Goal: Complete application form: Complete application form

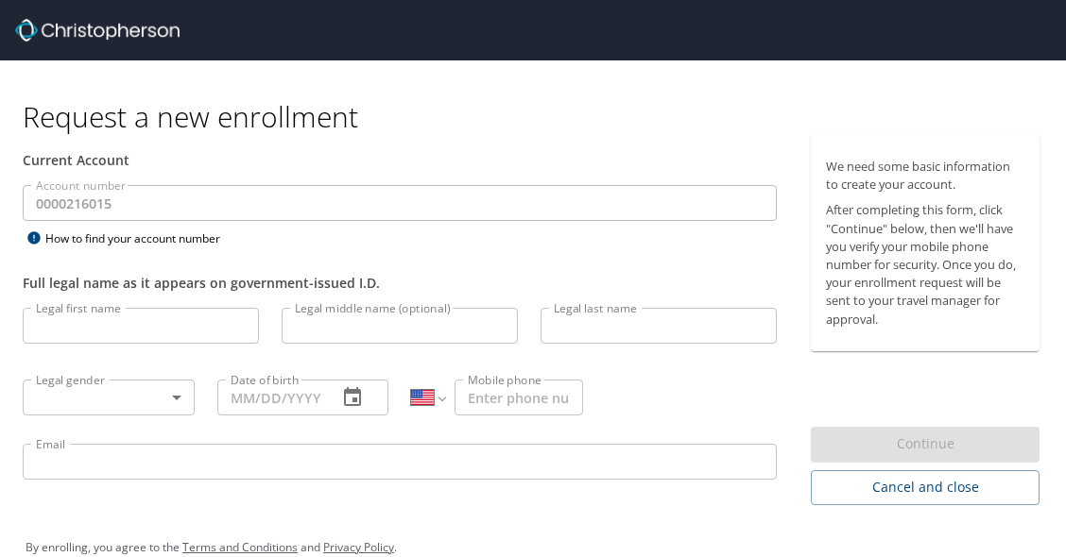
select select "US"
click at [156, 329] on input "Legal first name" at bounding box center [141, 326] width 236 height 36
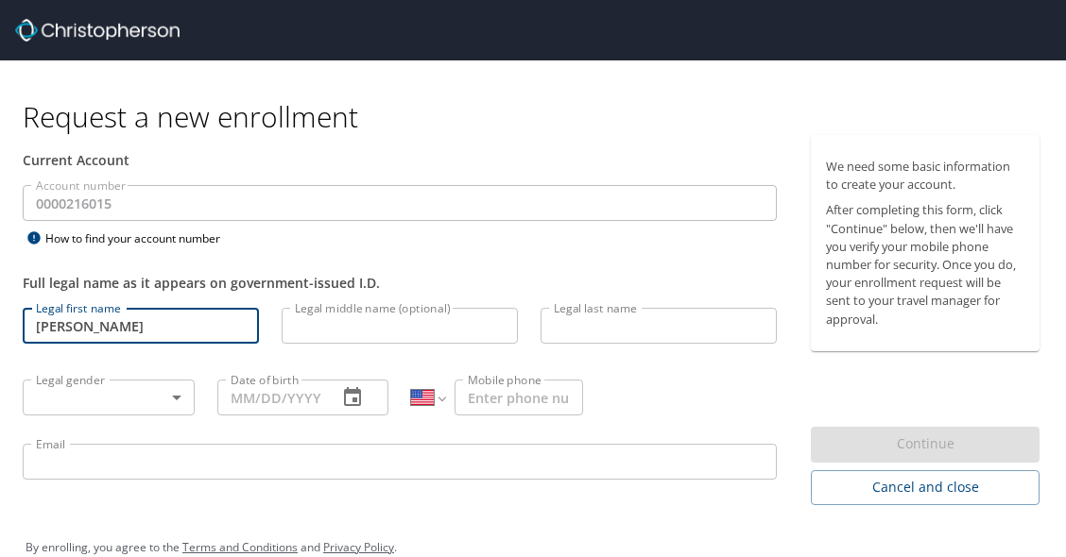
type input "[PERSON_NAME]"
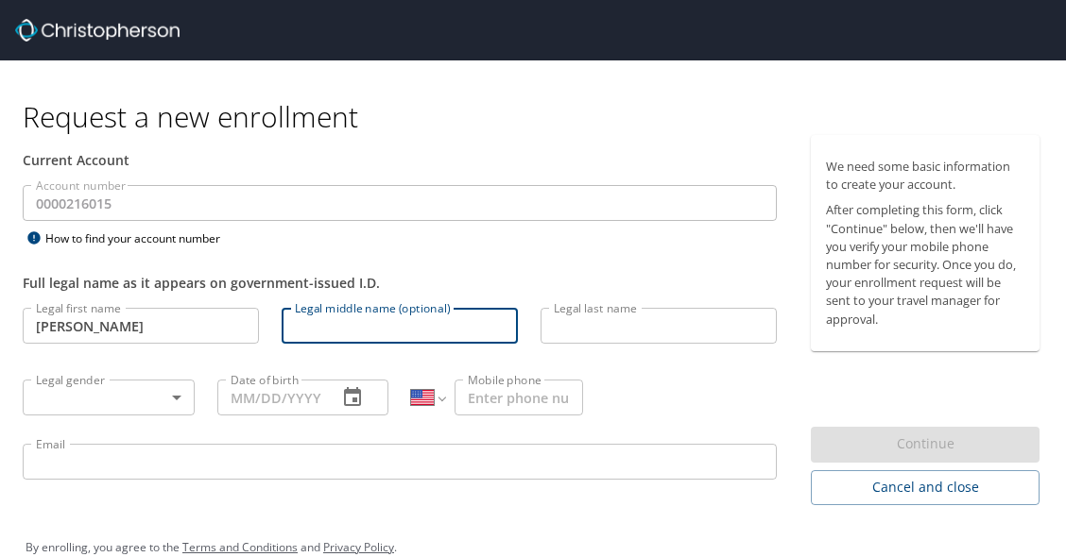
click at [338, 327] on input "Legal middle name (optional)" at bounding box center [400, 326] width 236 height 36
type input "[PERSON_NAME]"
click at [591, 327] on input "Legal last name" at bounding box center [658, 326] width 236 height 36
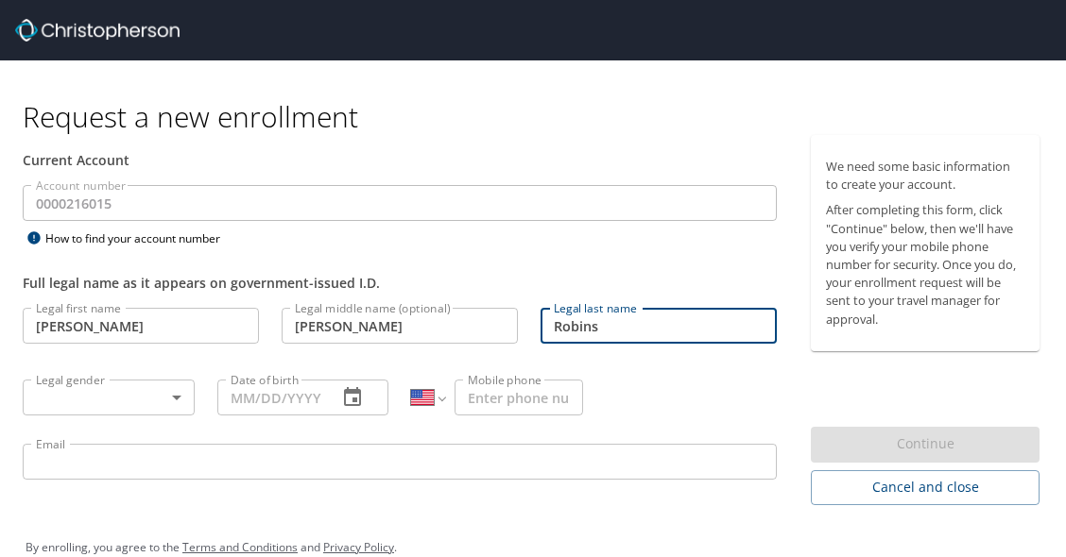
type input "Robins"
click at [169, 404] on body "Request a new enrollment Current Account Account number 0000216015 Account numb…" at bounding box center [533, 278] width 1066 height 557
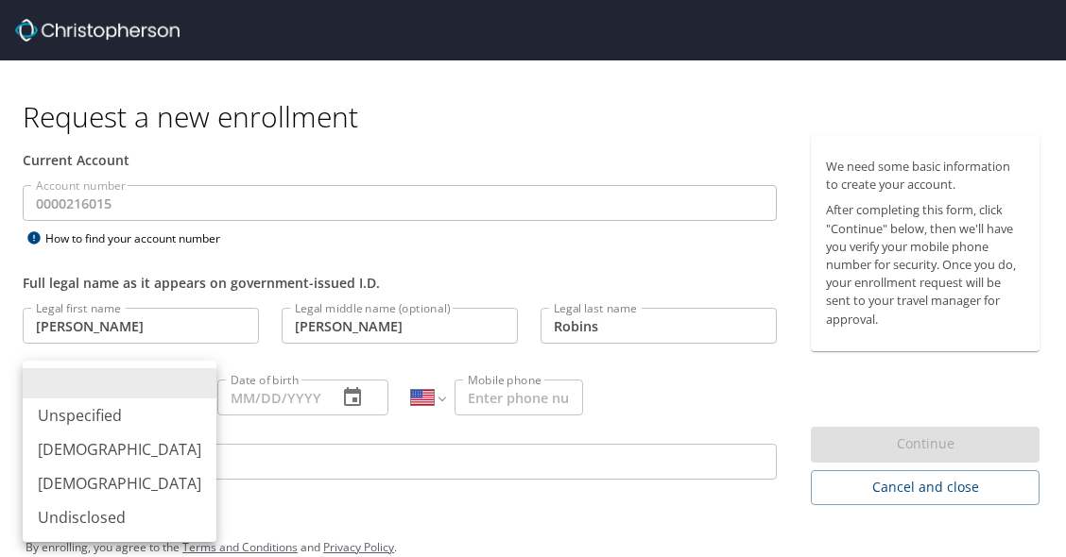
click at [127, 457] on li "[DEMOGRAPHIC_DATA]" at bounding box center [120, 450] width 194 height 34
type input "[DEMOGRAPHIC_DATA]"
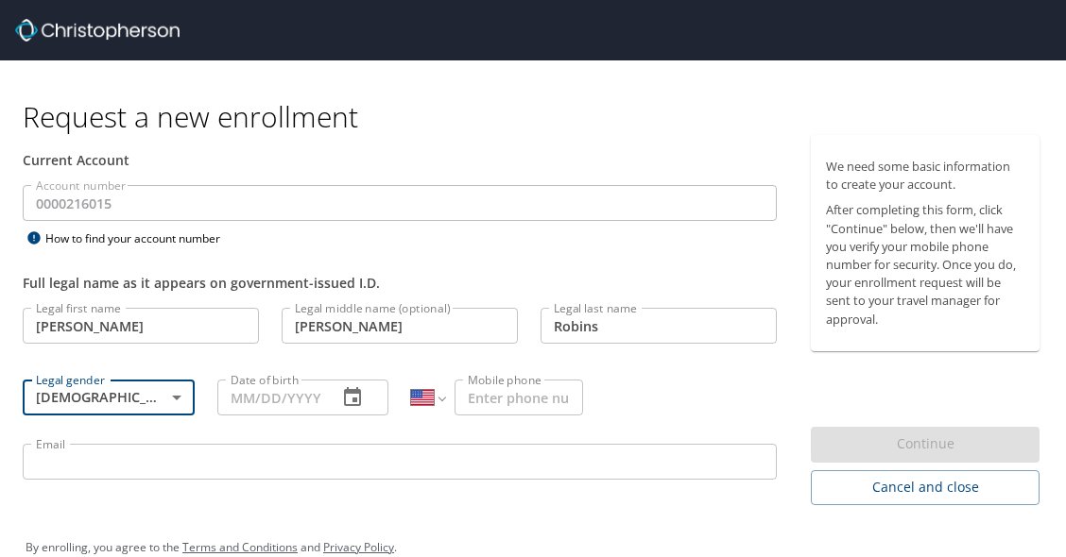
click at [297, 402] on input "Date of birth" at bounding box center [270, 398] width 106 height 36
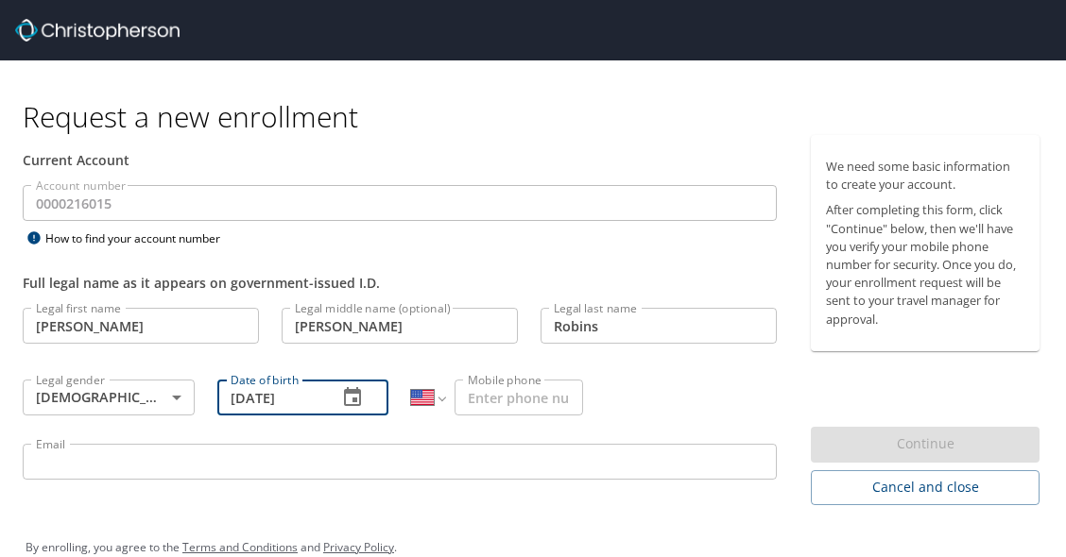
type input "[DATE]"
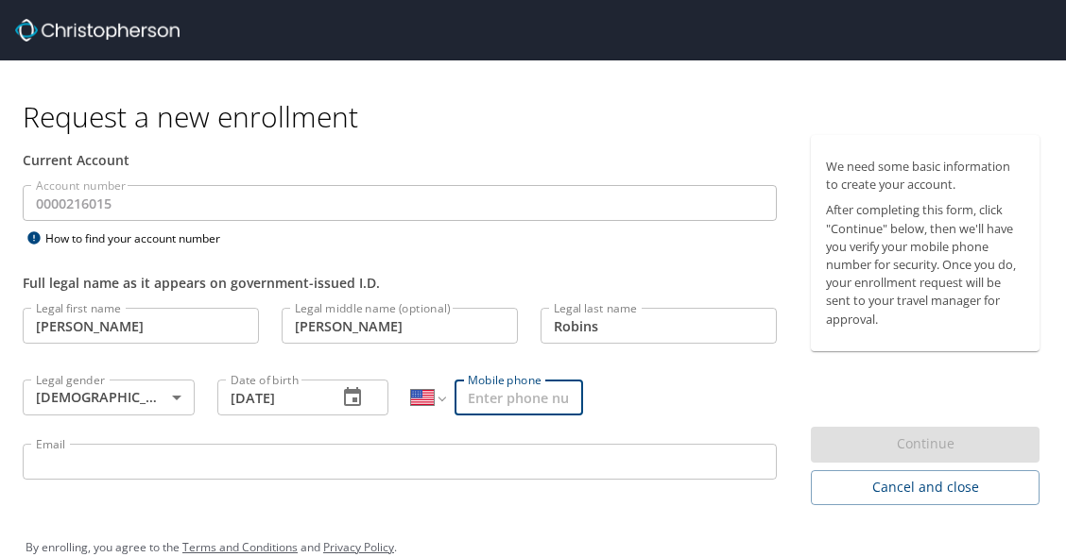
click at [511, 406] on input "Mobile phone" at bounding box center [518, 398] width 129 height 36
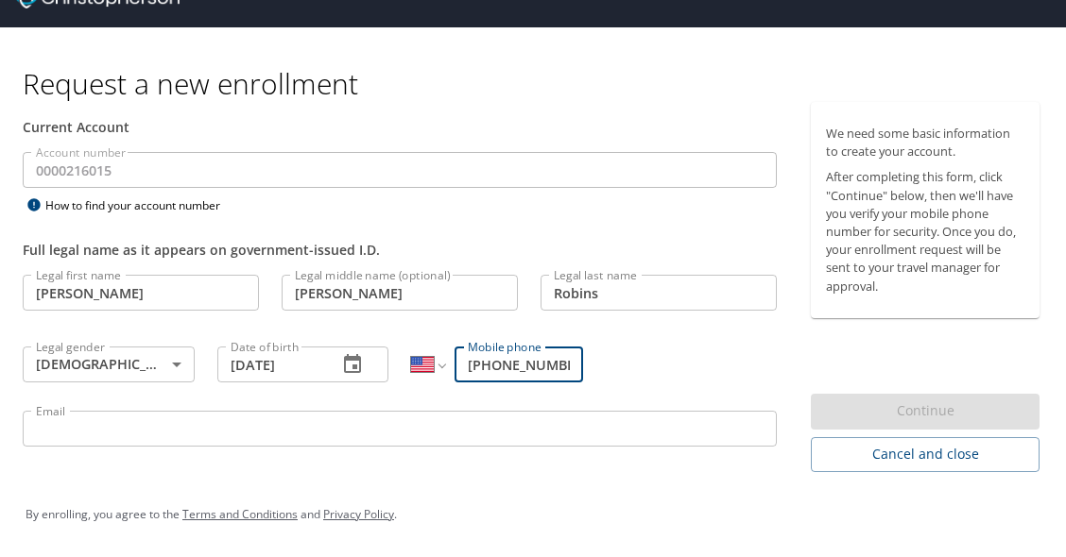
type input "[PHONE_NUMBER]"
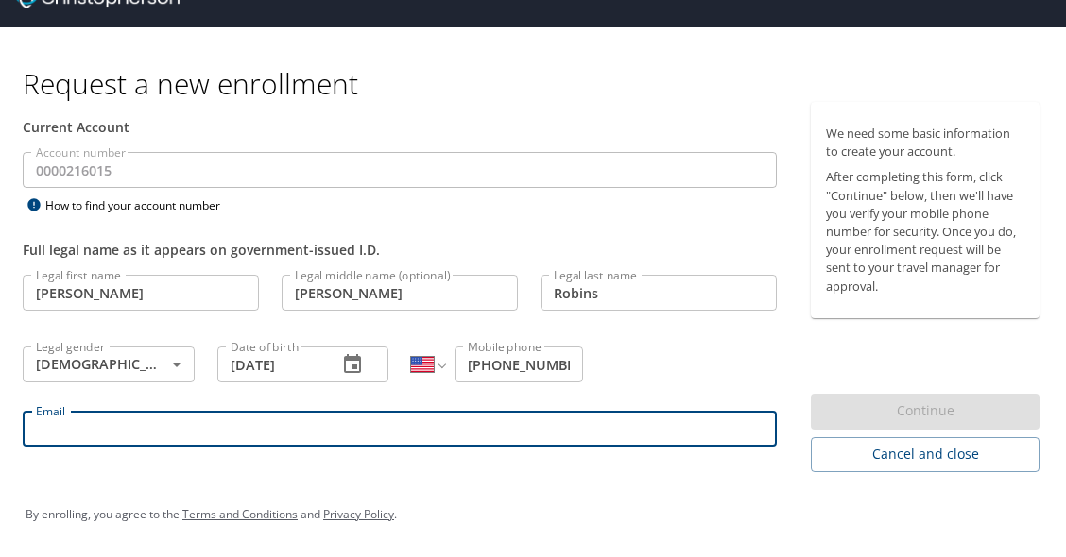
click at [267, 432] on input "Email" at bounding box center [400, 429] width 754 height 36
type input "[PERSON_NAME]"
type input "L"
type input "[PHONE_NUMBER]"
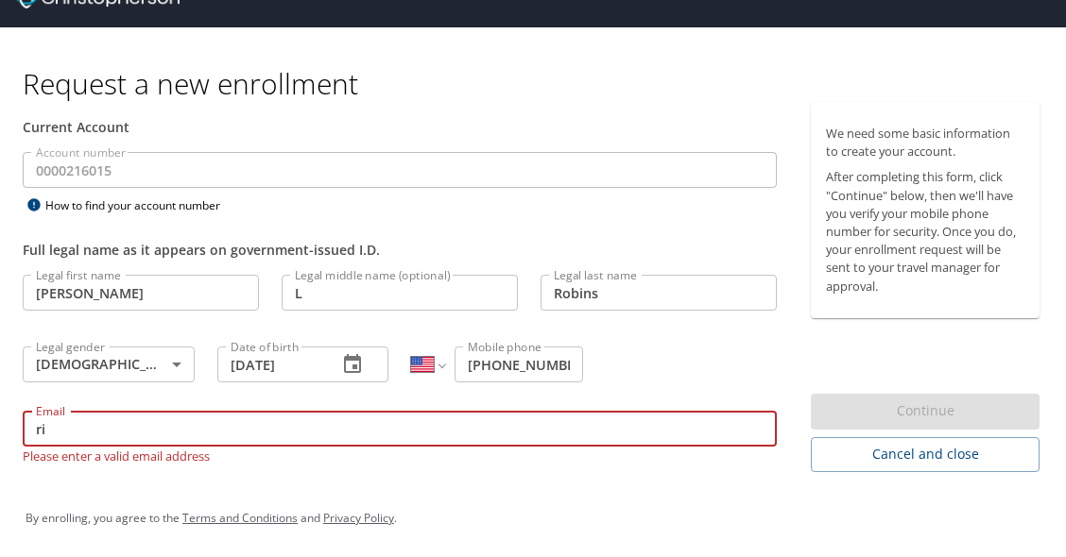
type input "r"
type input "t"
type input "ri"
type input "[PHONE_NUMBER]"
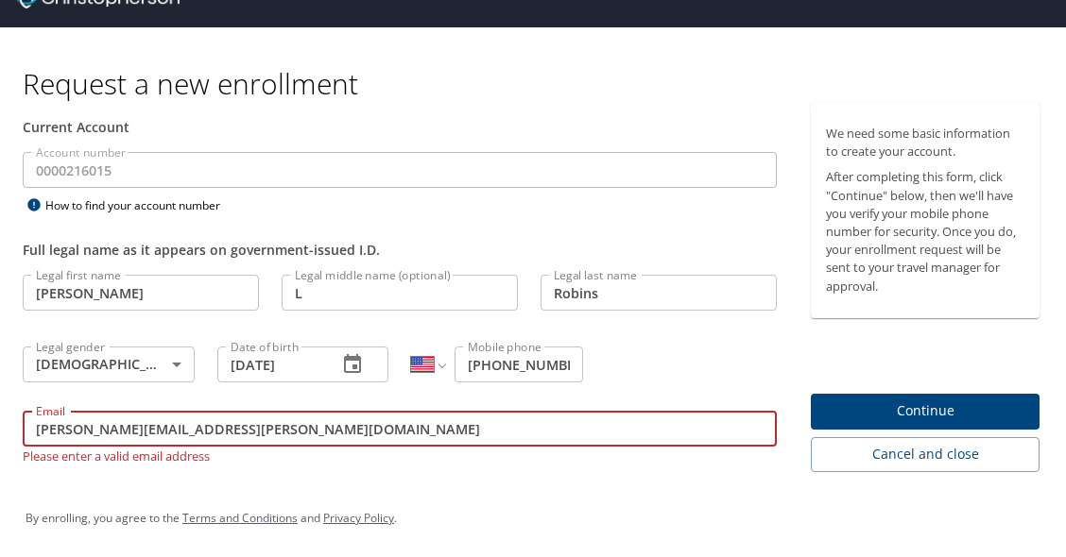
type input "[PERSON_NAME][EMAIL_ADDRESS][PERSON_NAME][DOMAIN_NAME]"
click at [907, 416] on span "Continue" at bounding box center [925, 412] width 198 height 24
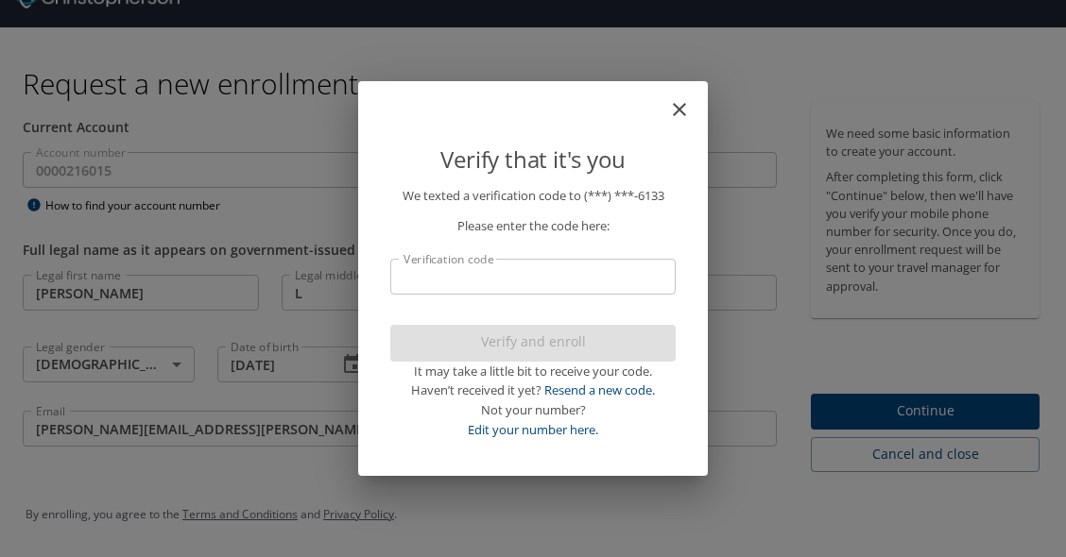
click at [535, 281] on input "Verification code" at bounding box center [532, 277] width 285 height 36
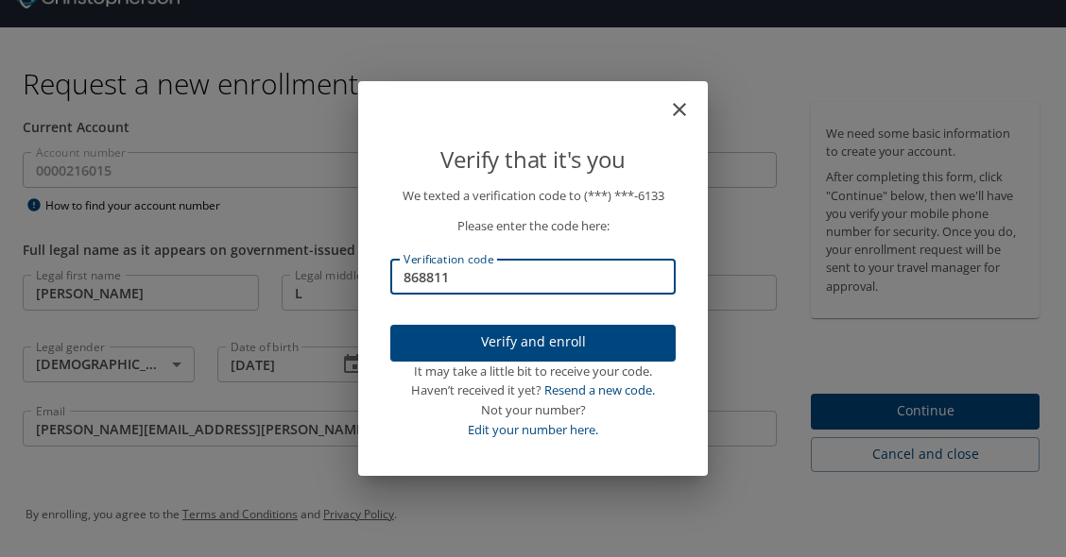
type input "868811"
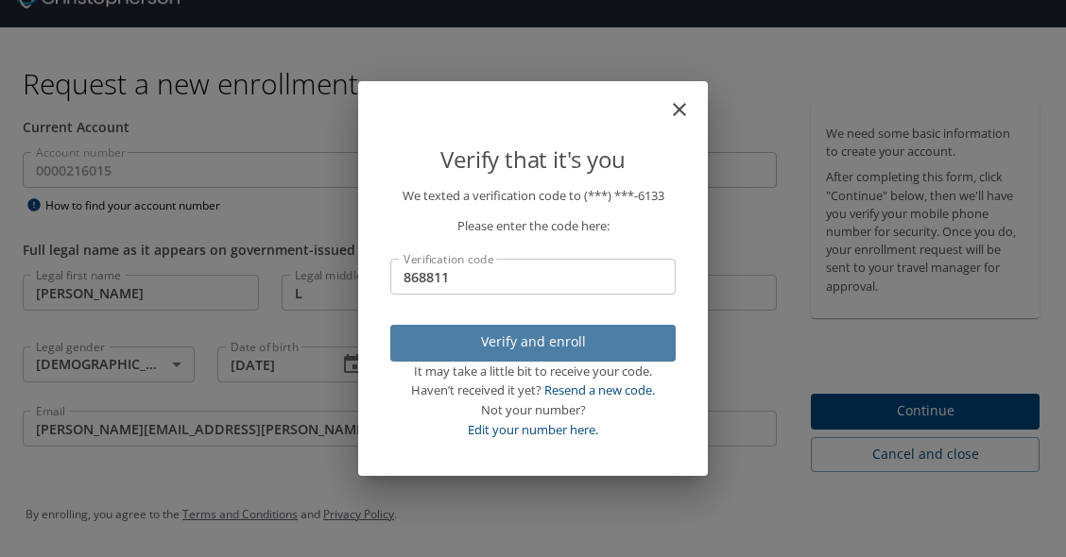
click at [570, 347] on span "Verify and enroll" at bounding box center [532, 343] width 255 height 24
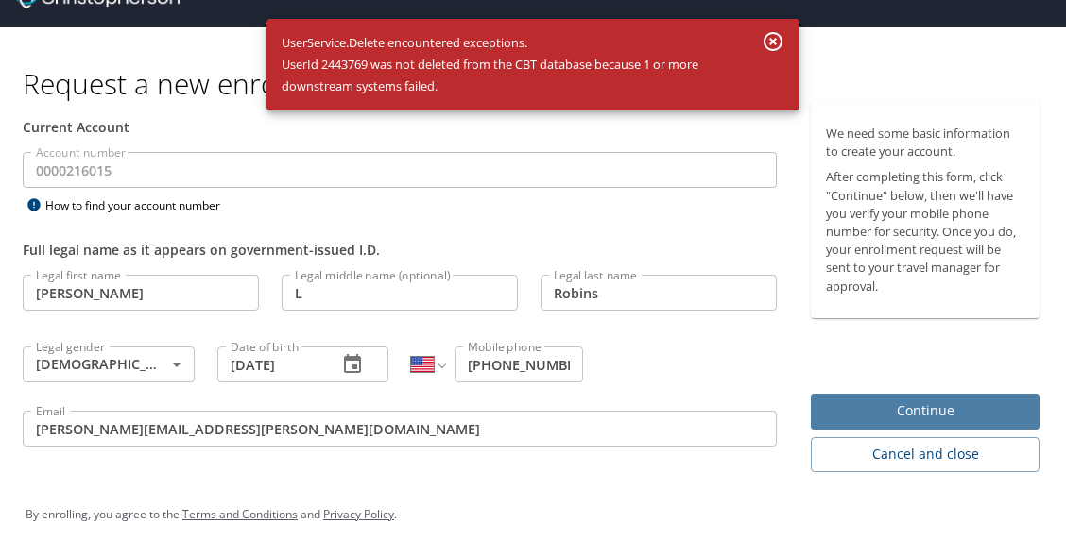
click at [899, 411] on span "Continue" at bounding box center [925, 412] width 198 height 24
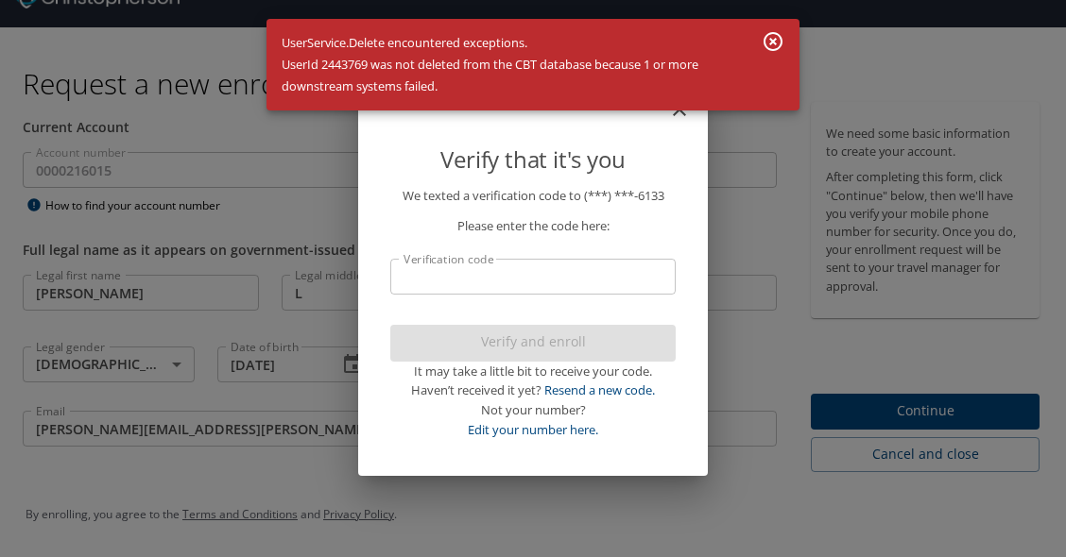
click at [779, 42] on icon "button" at bounding box center [773, 41] width 23 height 23
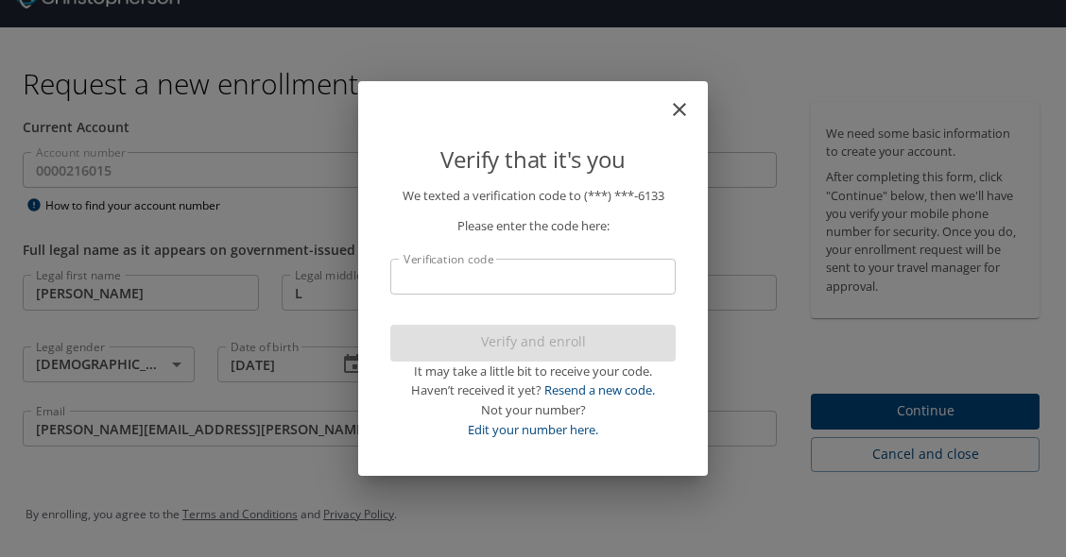
click at [582, 276] on input "Verification code" at bounding box center [532, 277] width 285 height 36
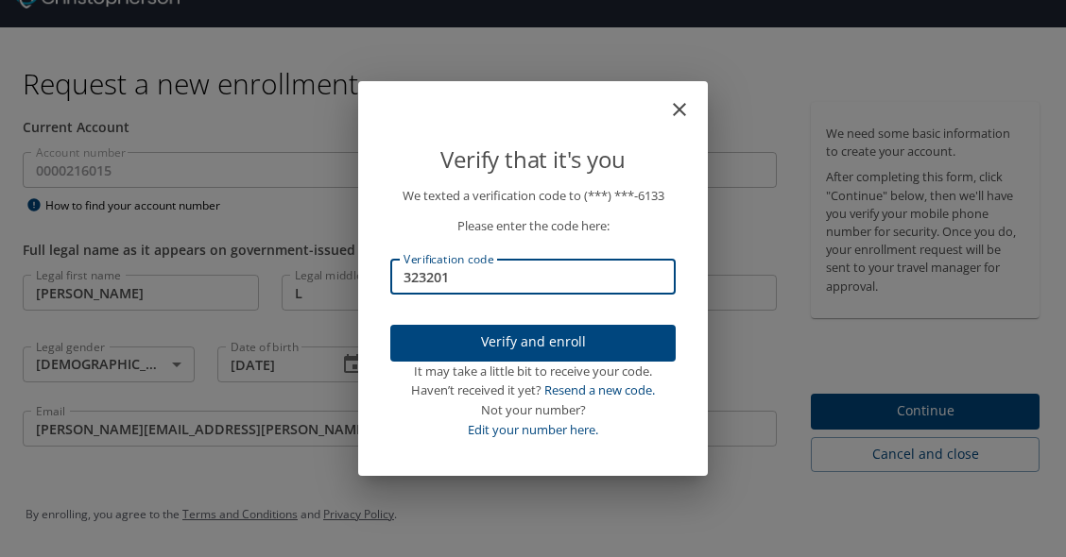
click at [601, 339] on span "Verify and enroll" at bounding box center [532, 343] width 255 height 24
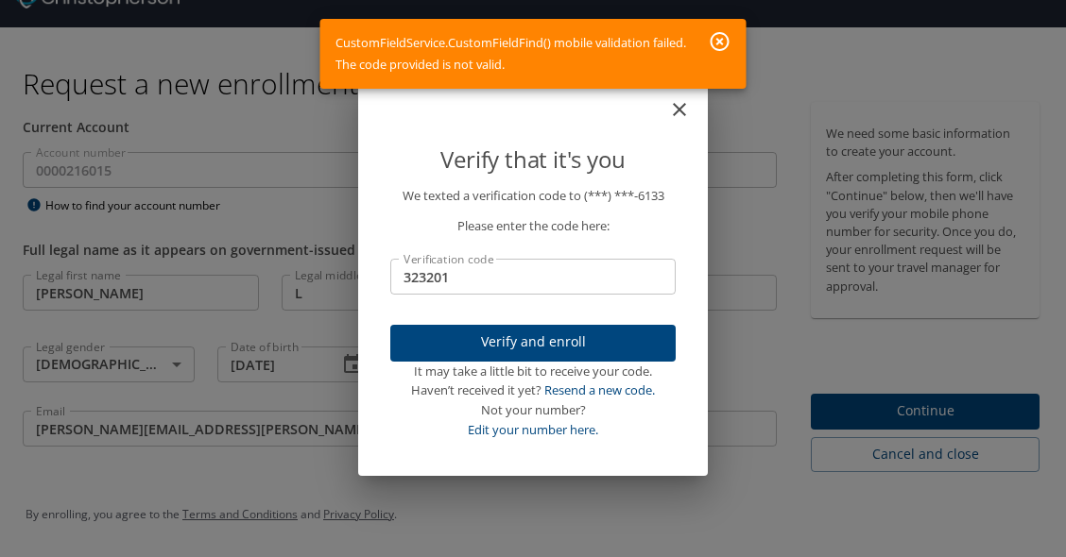
click at [427, 281] on input "323201" at bounding box center [532, 277] width 285 height 36
type input "324201"
click at [456, 351] on span "Verify and enroll" at bounding box center [532, 343] width 255 height 24
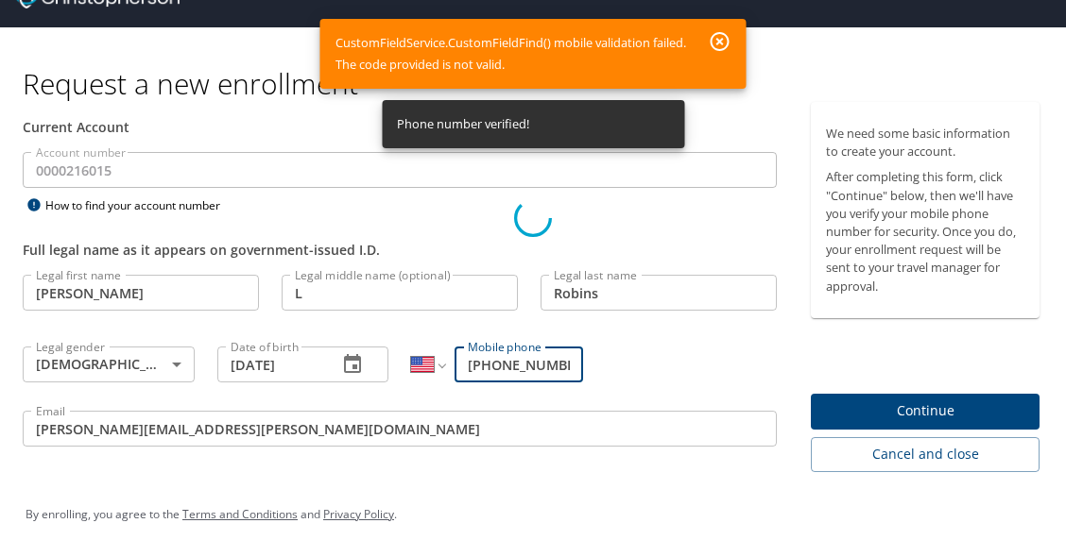
scroll to position [0, 0]
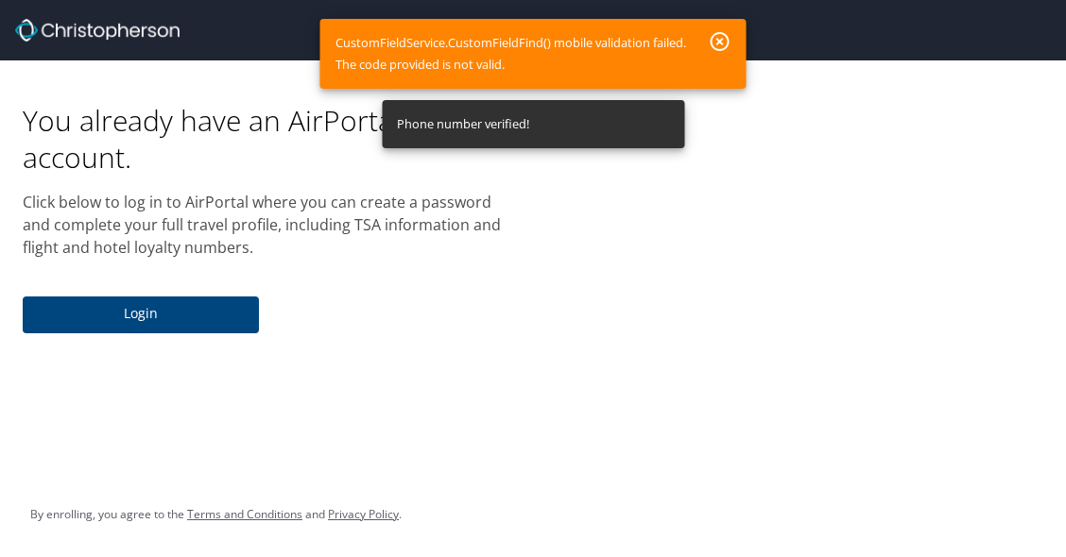
click at [721, 40] on icon "button" at bounding box center [720, 41] width 19 height 19
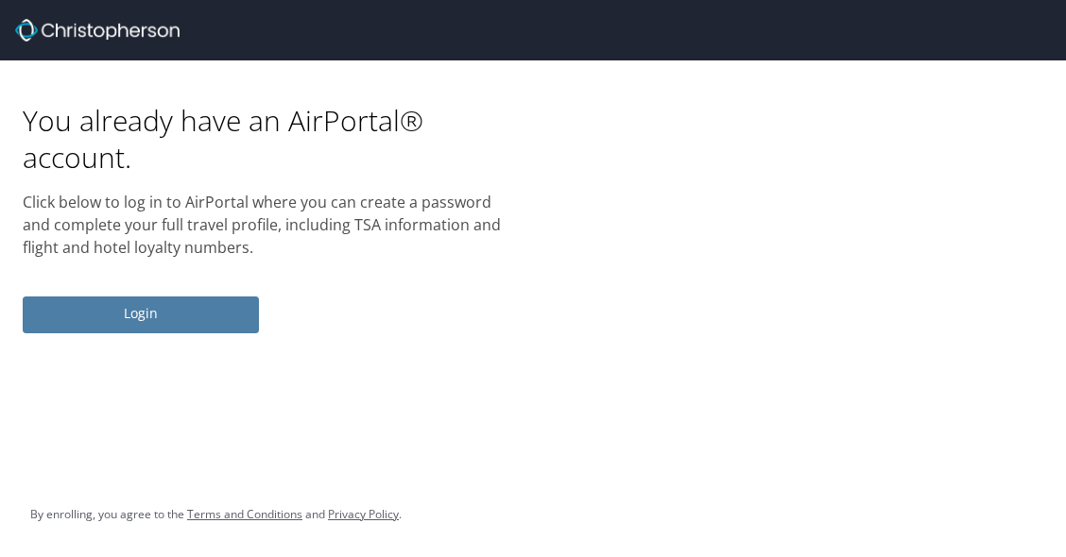
click at [231, 323] on span "Login" at bounding box center [141, 314] width 206 height 24
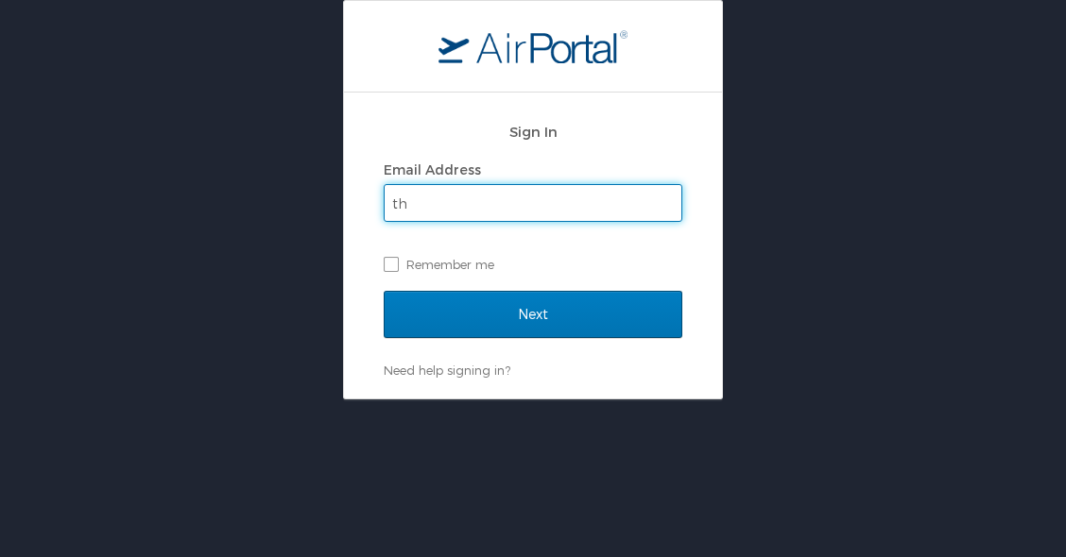
type input "t"
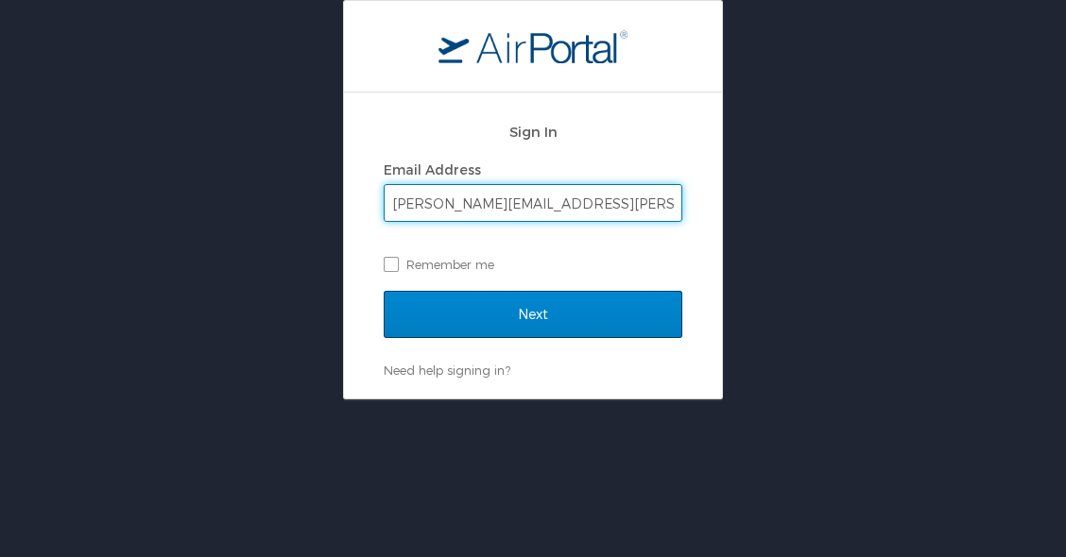
type input "[PERSON_NAME][EMAIL_ADDRESS][PERSON_NAME][DOMAIN_NAME]"
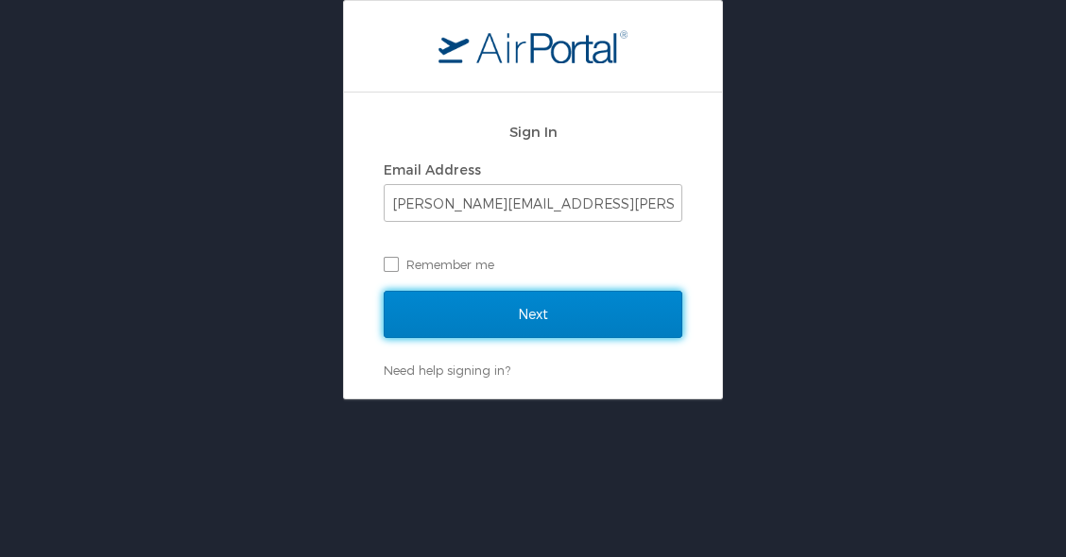
click at [471, 322] on input "Next" at bounding box center [533, 314] width 299 height 47
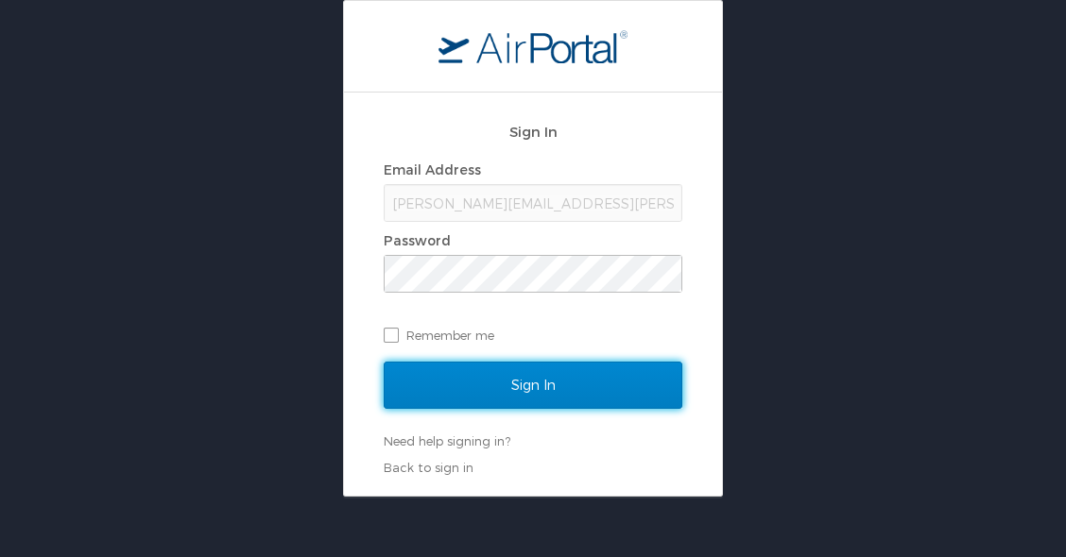
click at [518, 387] on input "Sign In" at bounding box center [533, 385] width 299 height 47
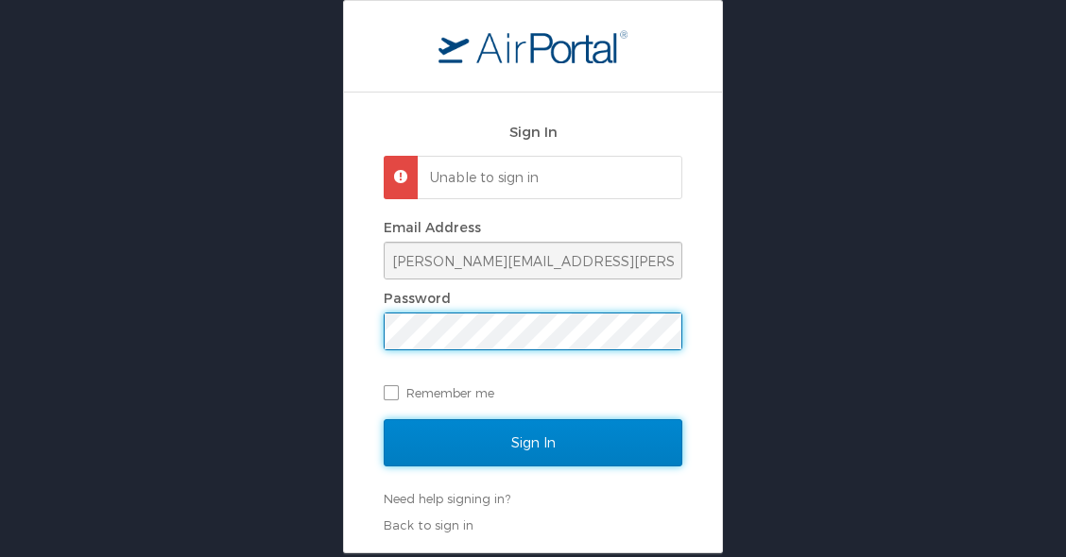
click at [528, 452] on input "Sign In" at bounding box center [533, 443] width 299 height 47
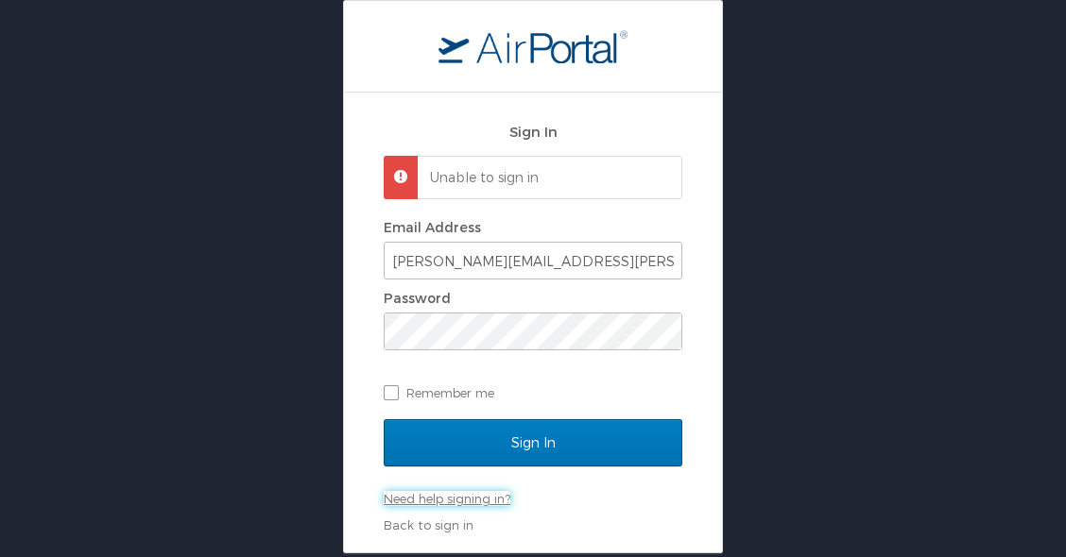
click at [476, 504] on link "Need help signing in?" at bounding box center [447, 498] width 127 height 15
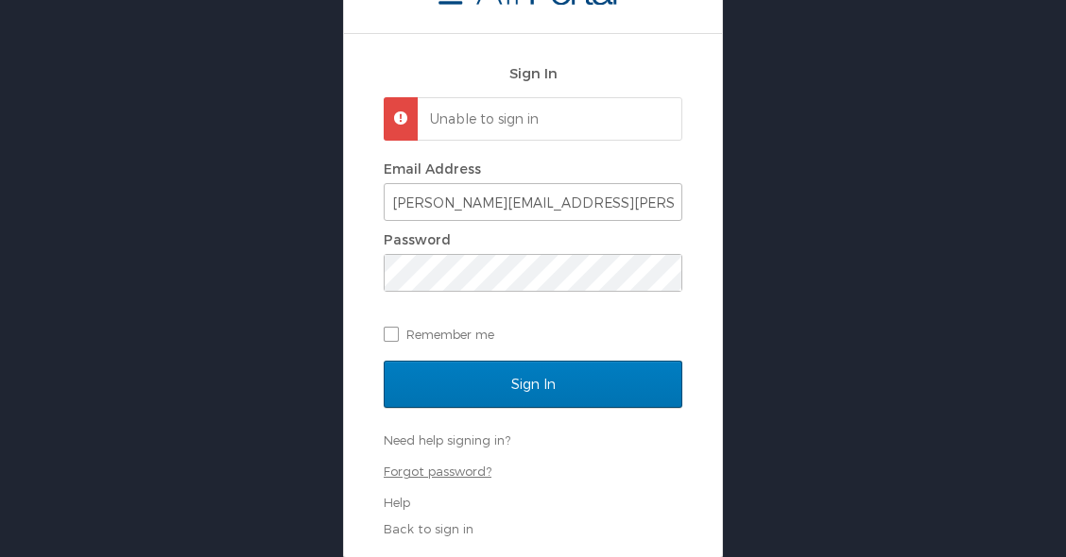
click at [452, 476] on link "Forgot password?" at bounding box center [438, 471] width 108 height 15
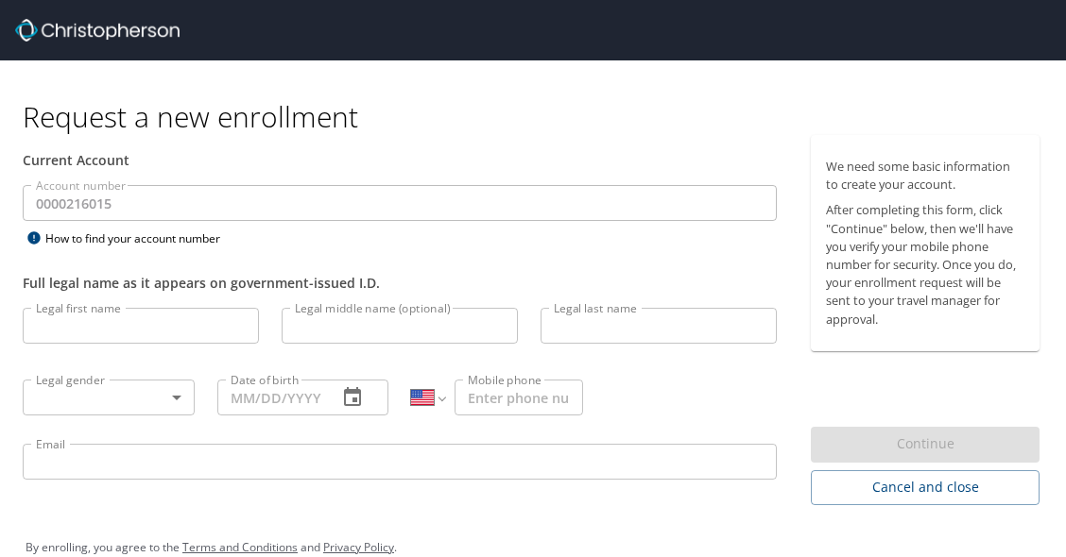
select select "US"
click at [58, 31] on img at bounding box center [97, 30] width 164 height 23
